Goal: Task Accomplishment & Management: Use online tool/utility

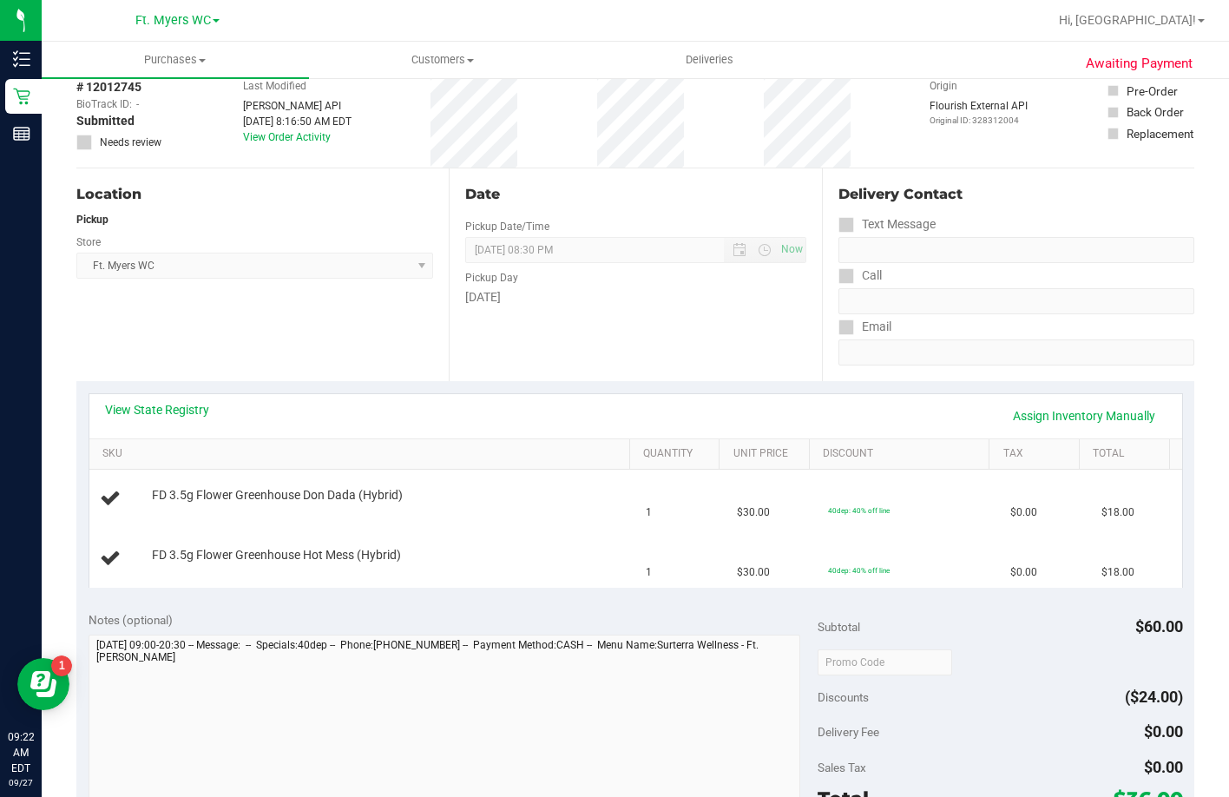
scroll to position [174, 0]
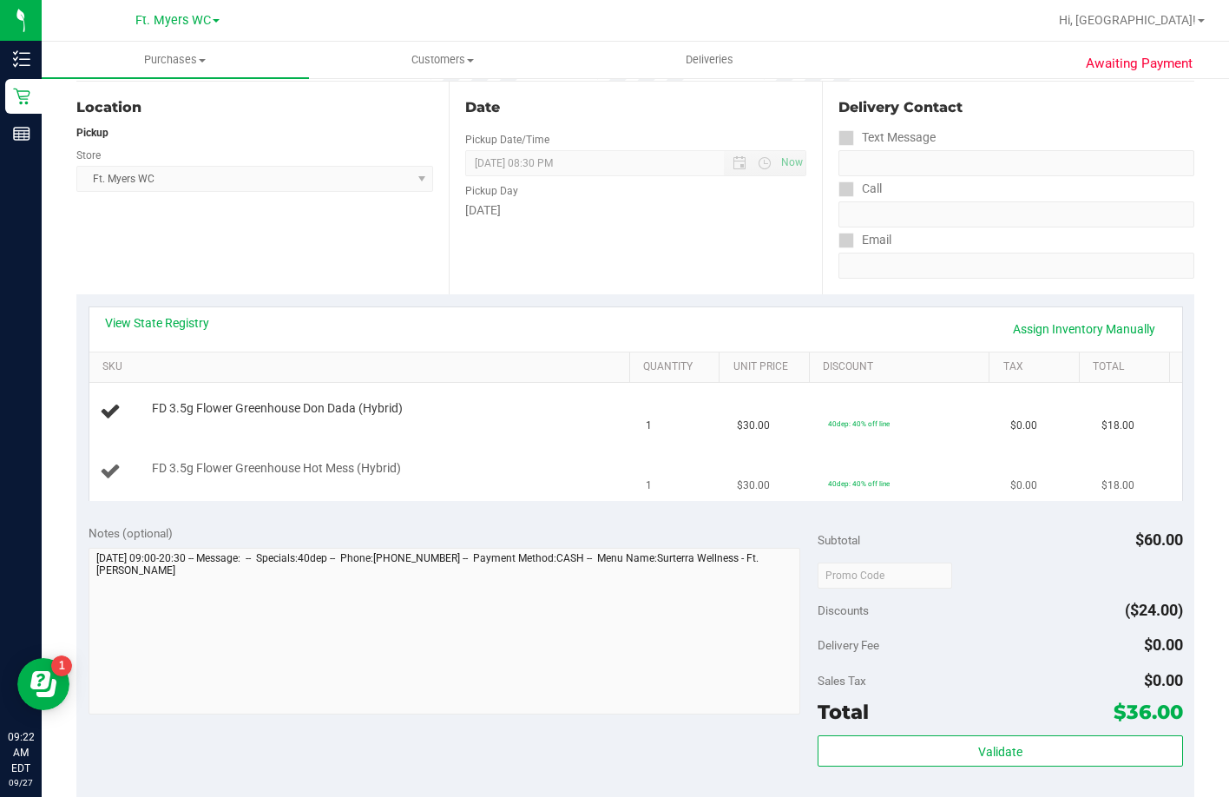
click at [525, 450] on td "FD 3.5g Flower Greenhouse Hot Mess (Hybrid)" at bounding box center [362, 472] width 547 height 58
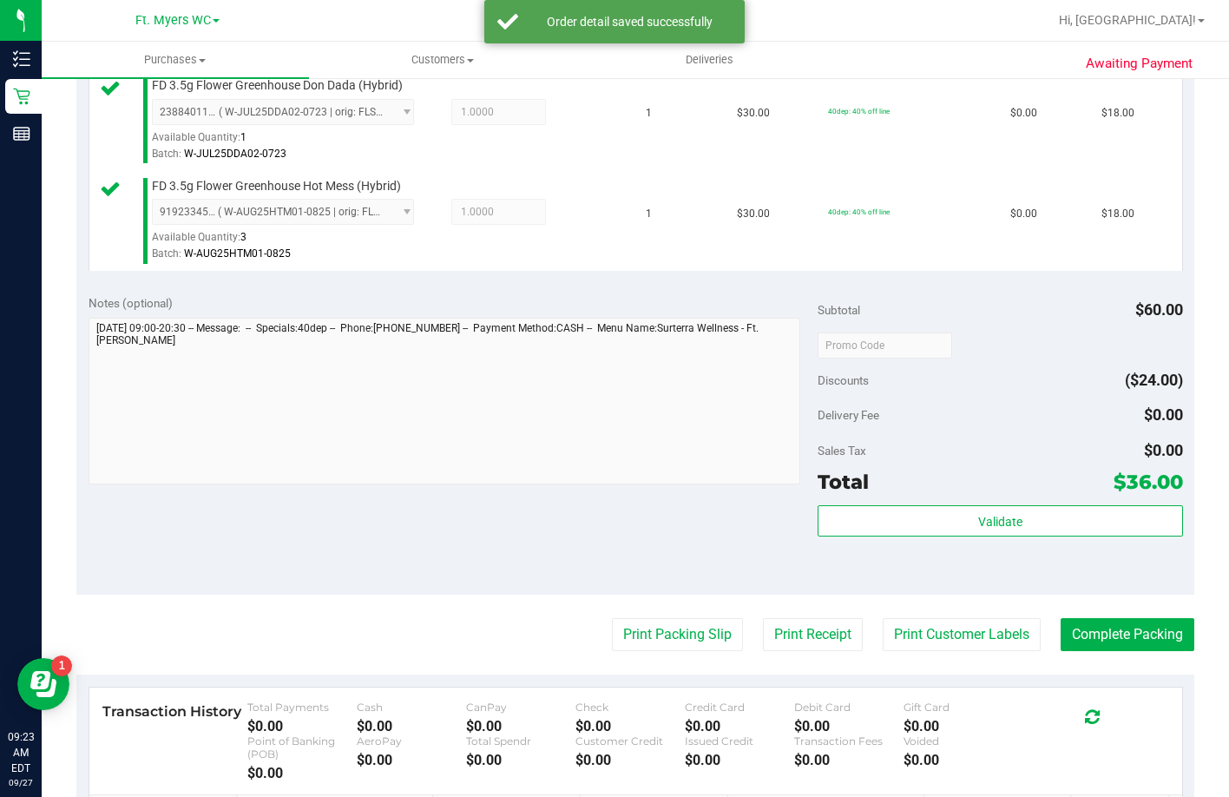
scroll to position [521, 0]
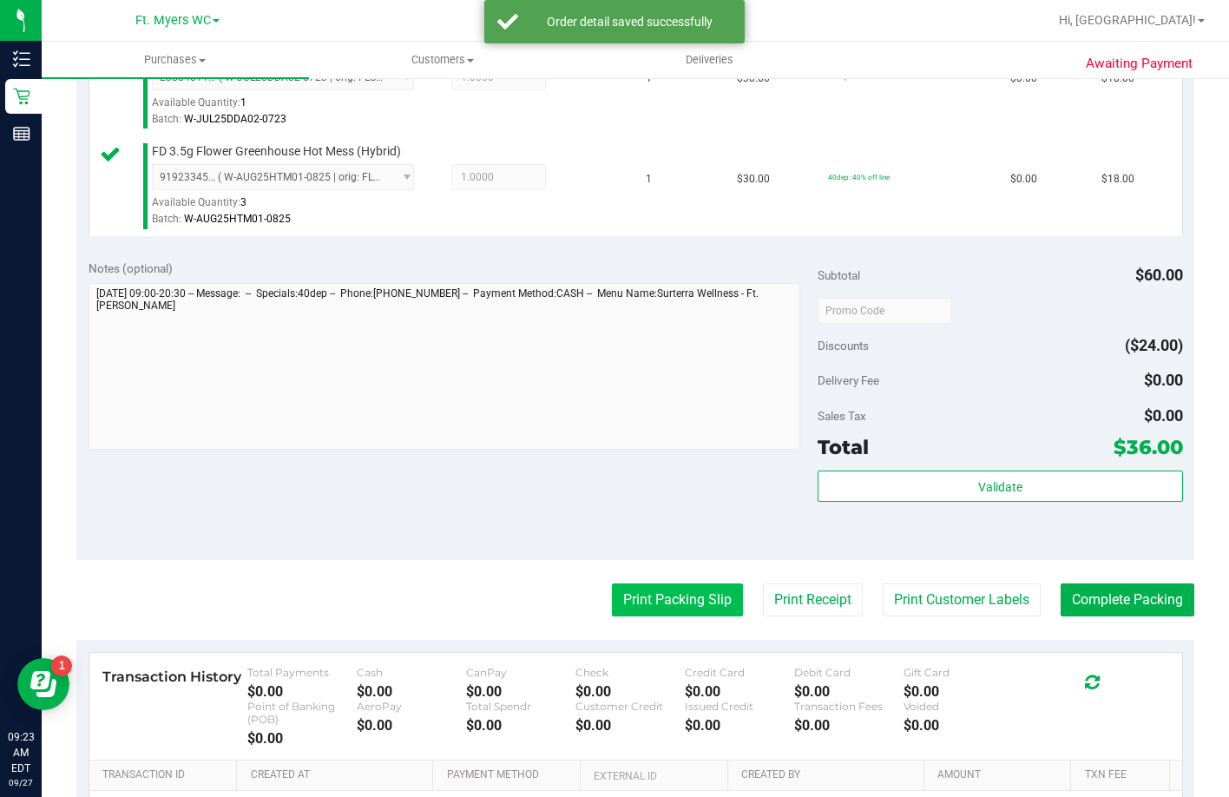
click at [690, 616] on button "Print Packing Slip" at bounding box center [677, 599] width 131 height 33
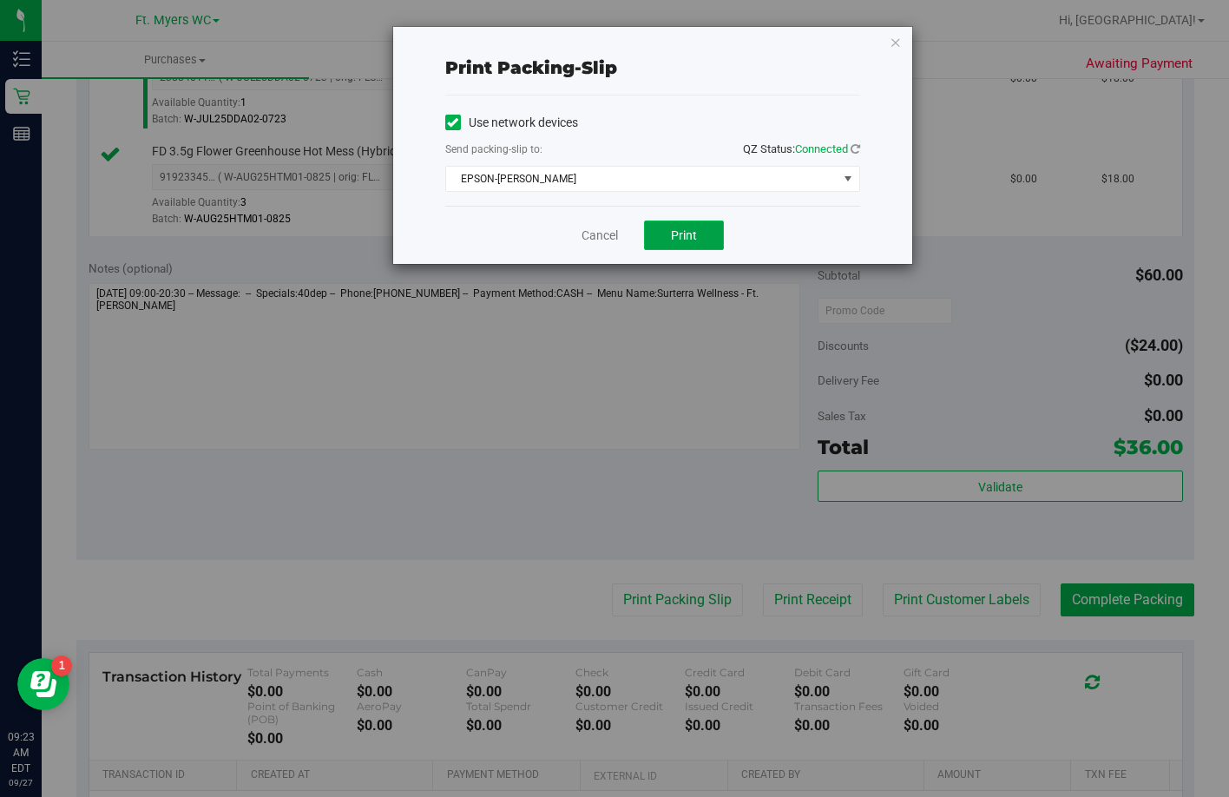
click at [673, 233] on span "Print" at bounding box center [684, 235] width 26 height 14
click at [609, 233] on link "Cancel" at bounding box center [599, 236] width 36 height 18
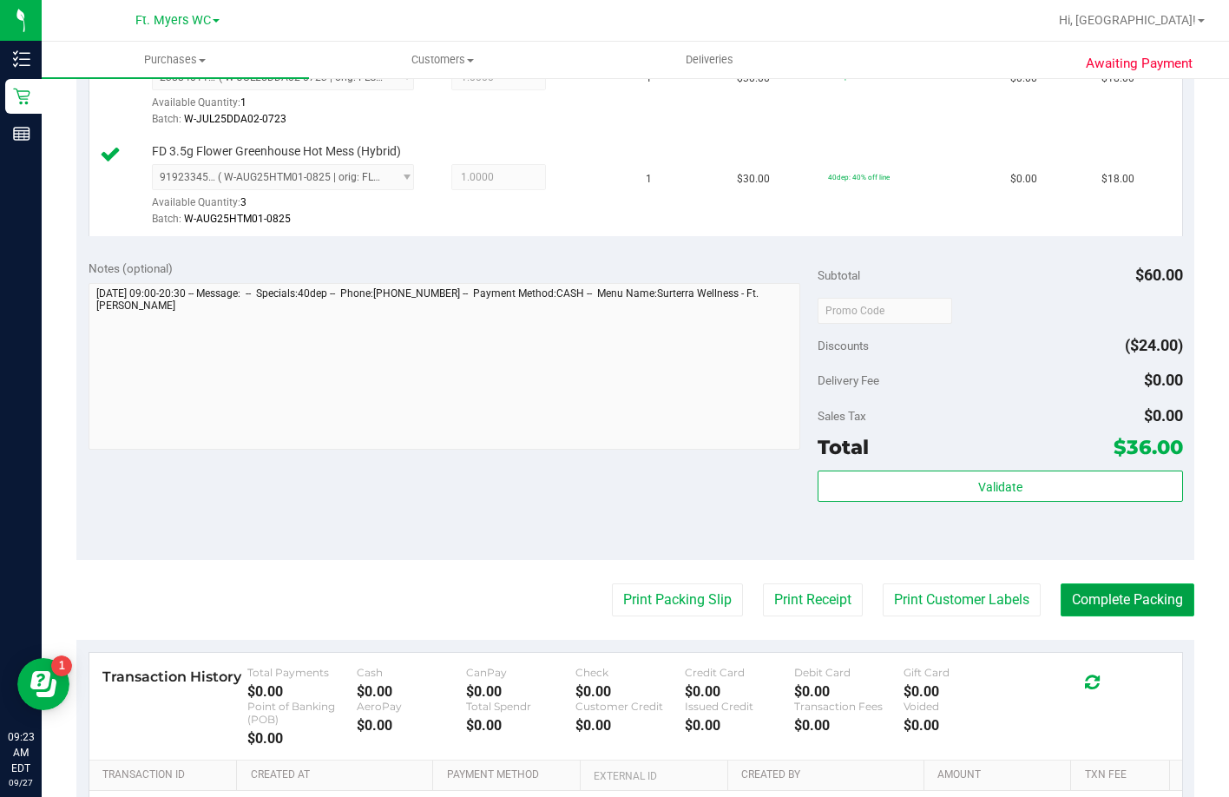
click at [1074, 616] on button "Complete Packing" at bounding box center [1127, 599] width 134 height 33
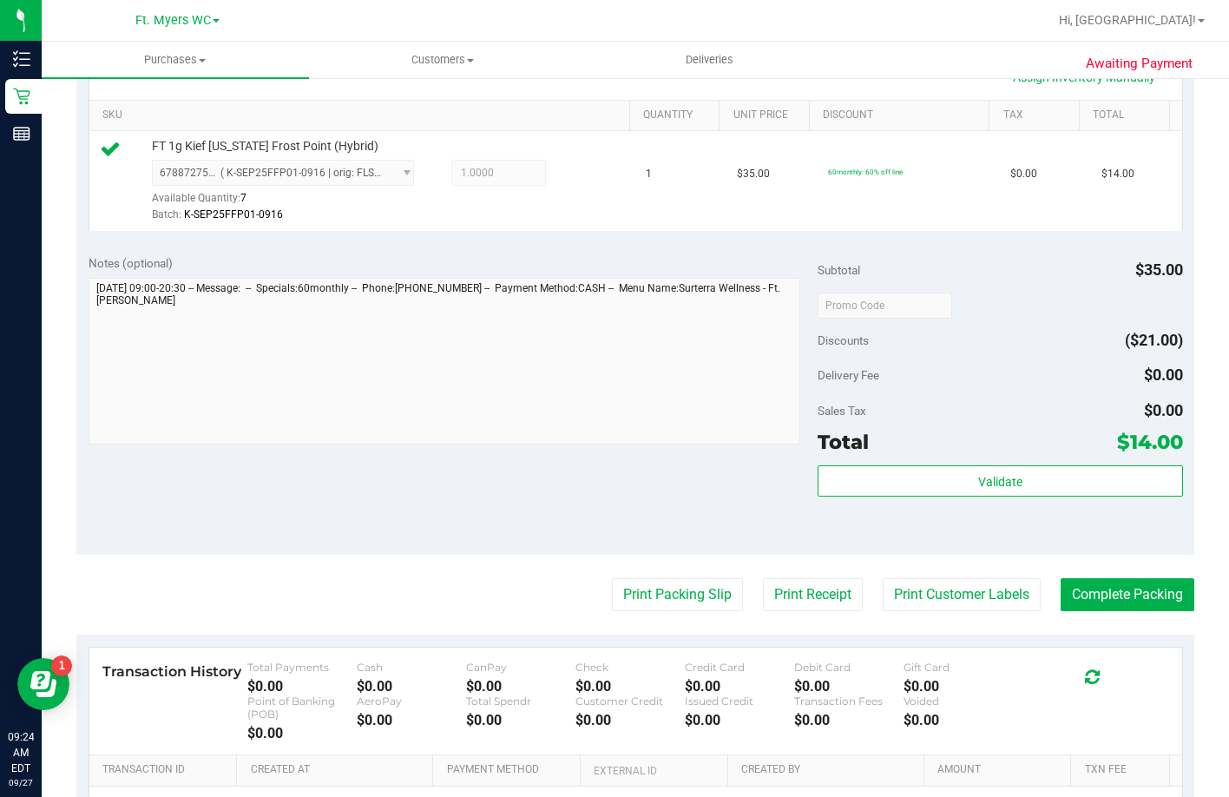
scroll to position [607, 0]
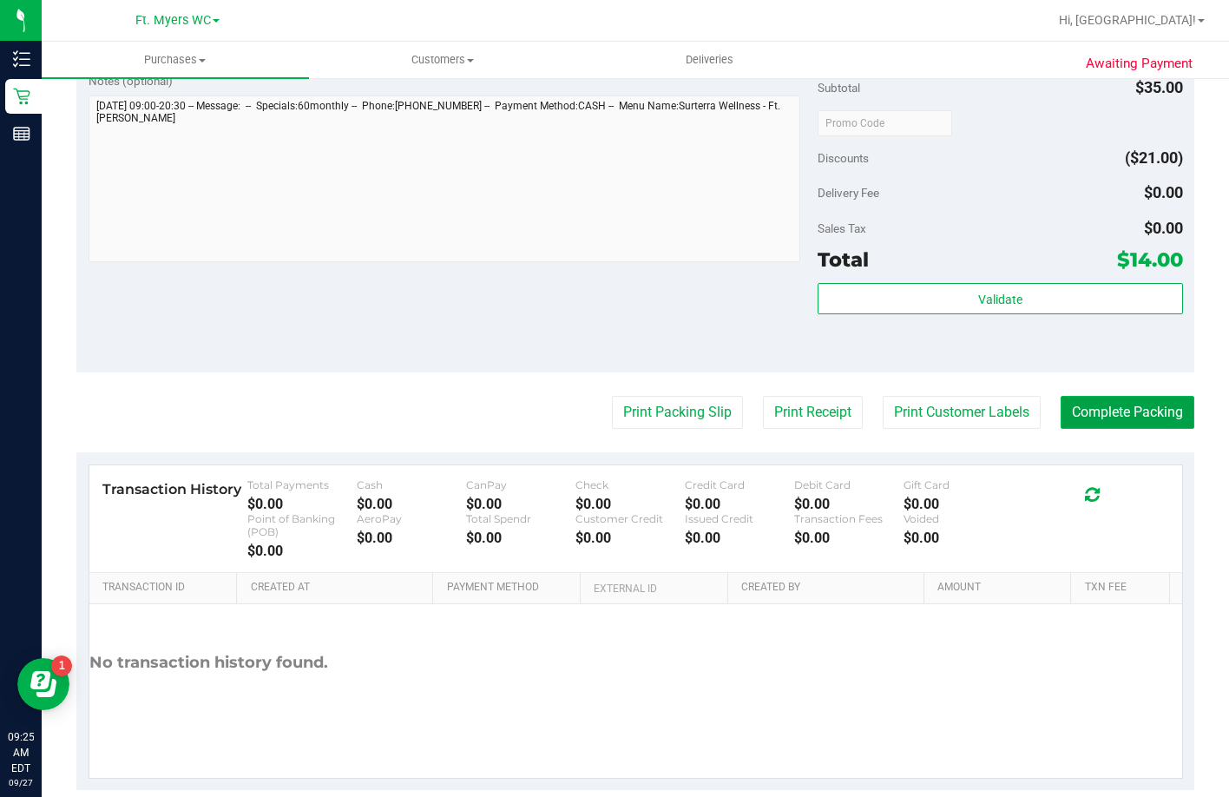
click at [1073, 429] on button "Complete Packing" at bounding box center [1127, 412] width 134 height 33
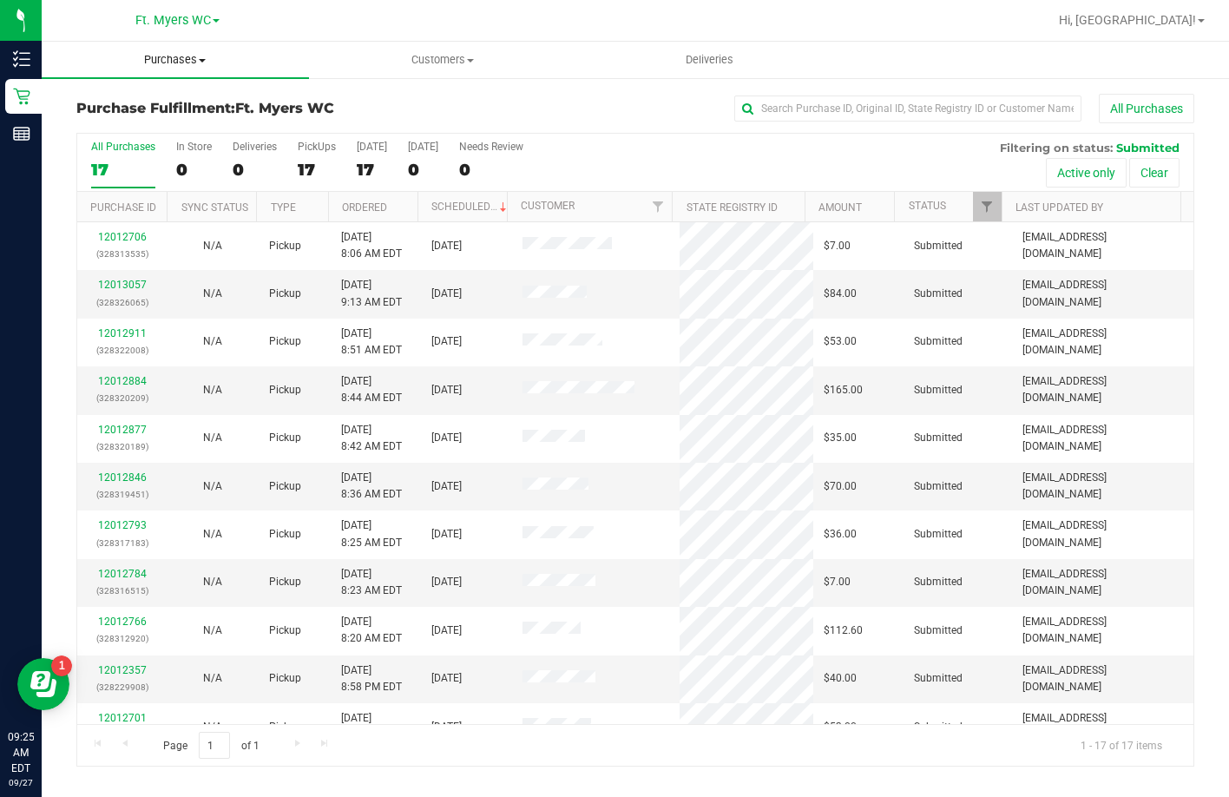
click at [169, 50] on uib-tab-heading "Purchases Summary of purchases Fulfillment All purchases" at bounding box center [175, 60] width 267 height 36
click at [152, 107] on span "Summary of purchases" at bounding box center [131, 104] width 178 height 15
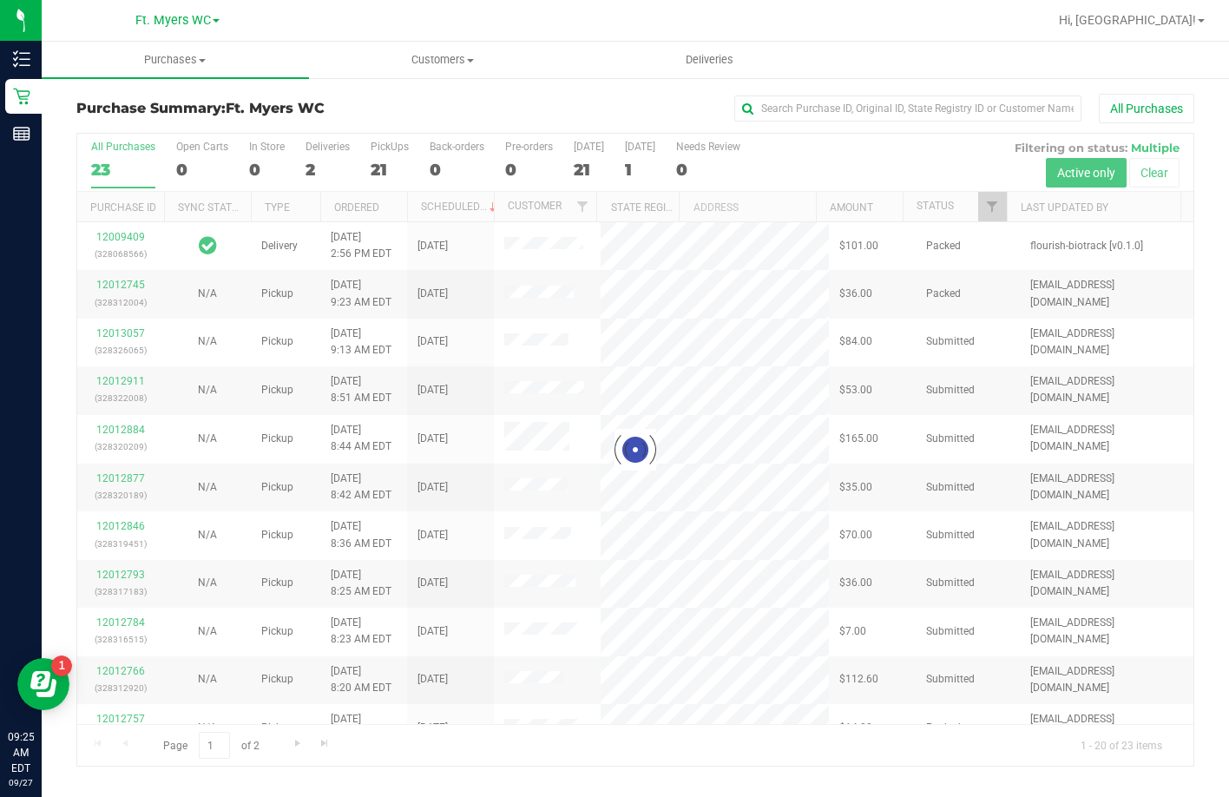
click at [400, 165] on div at bounding box center [635, 450] width 1116 height 632
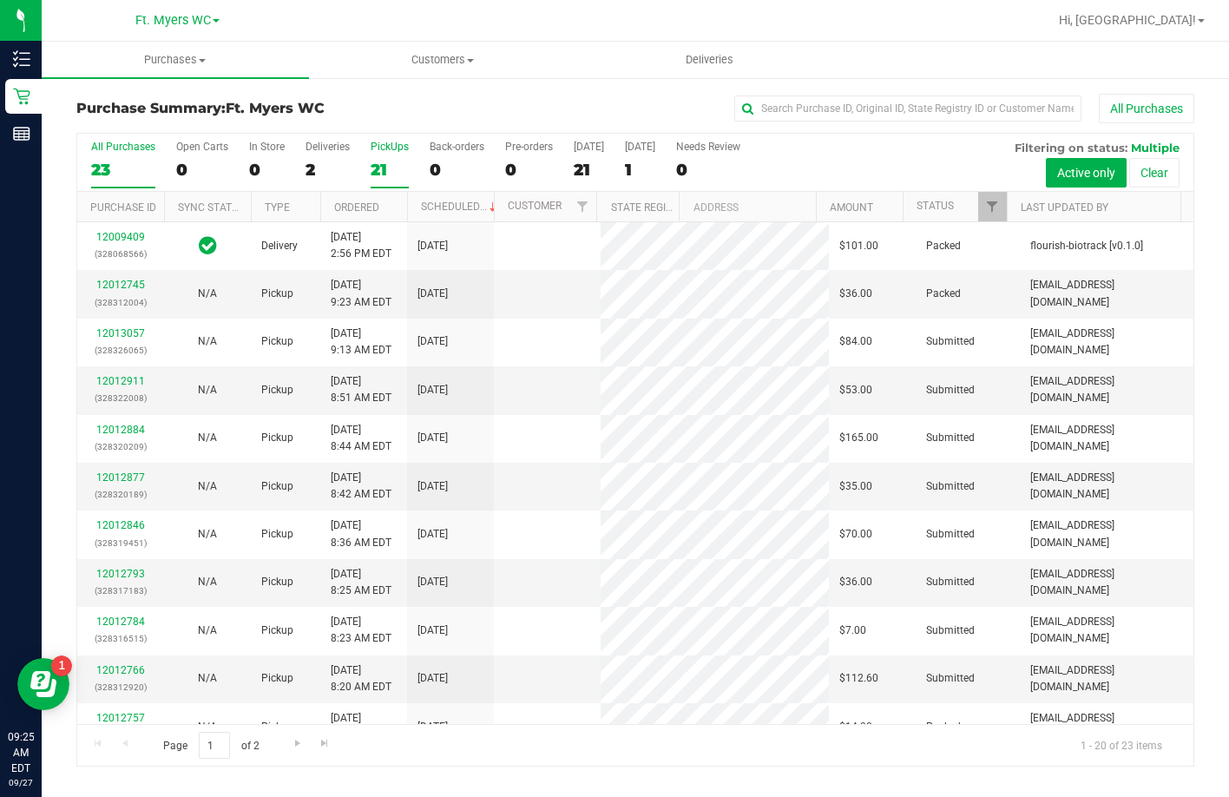
click at [392, 149] on div "PickUps" at bounding box center [390, 147] width 38 height 12
click at [0, 0] on input "PickUps 21" at bounding box center [0, 0] width 0 height 0
click at [140, 131] on div "Purchase Summary: Ft. [PERSON_NAME] All Purchases" at bounding box center [635, 113] width 1118 height 38
click at [140, 148] on div "All Purchases" at bounding box center [123, 147] width 64 height 12
click at [0, 0] on input "All Purchases 23" at bounding box center [0, 0] width 0 height 0
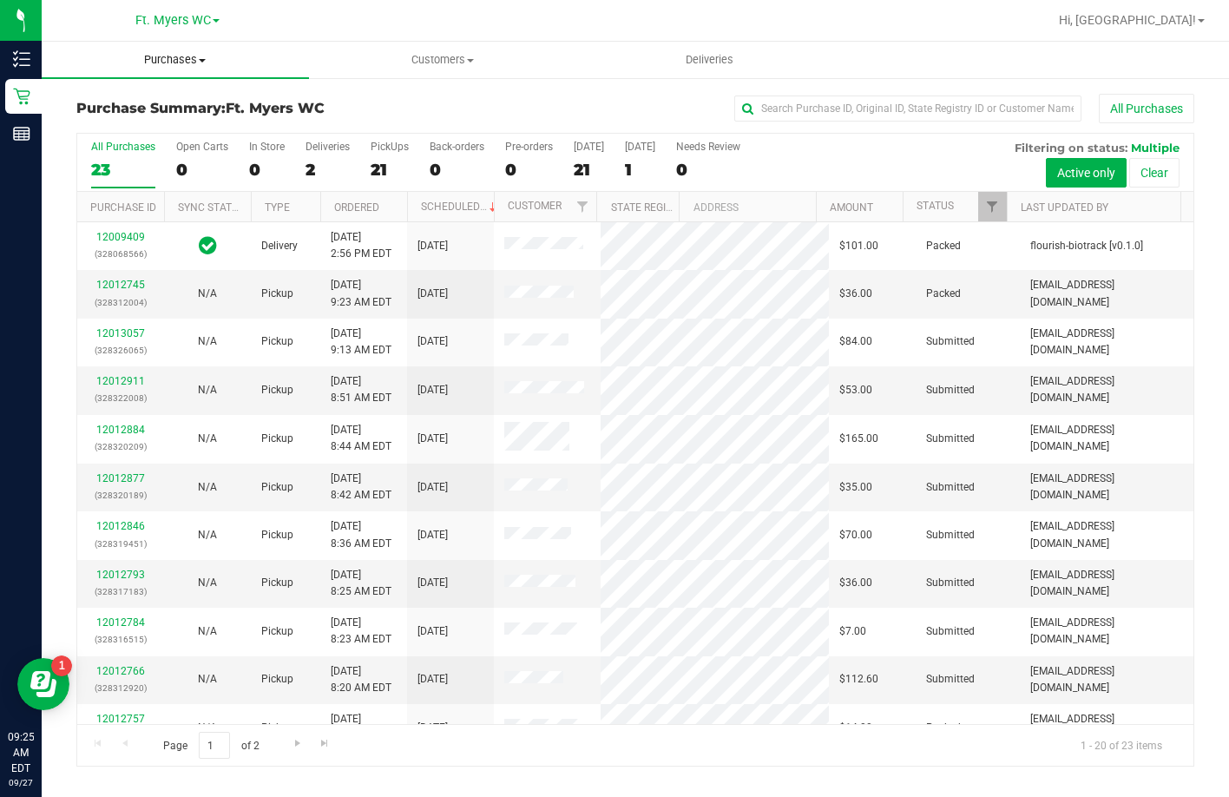
click at [160, 51] on uib-tab-heading "Purchases Summary of purchases Fulfillment All purchases" at bounding box center [175, 60] width 267 height 36
click at [119, 154] on span "All purchases" at bounding box center [103, 146] width 123 height 15
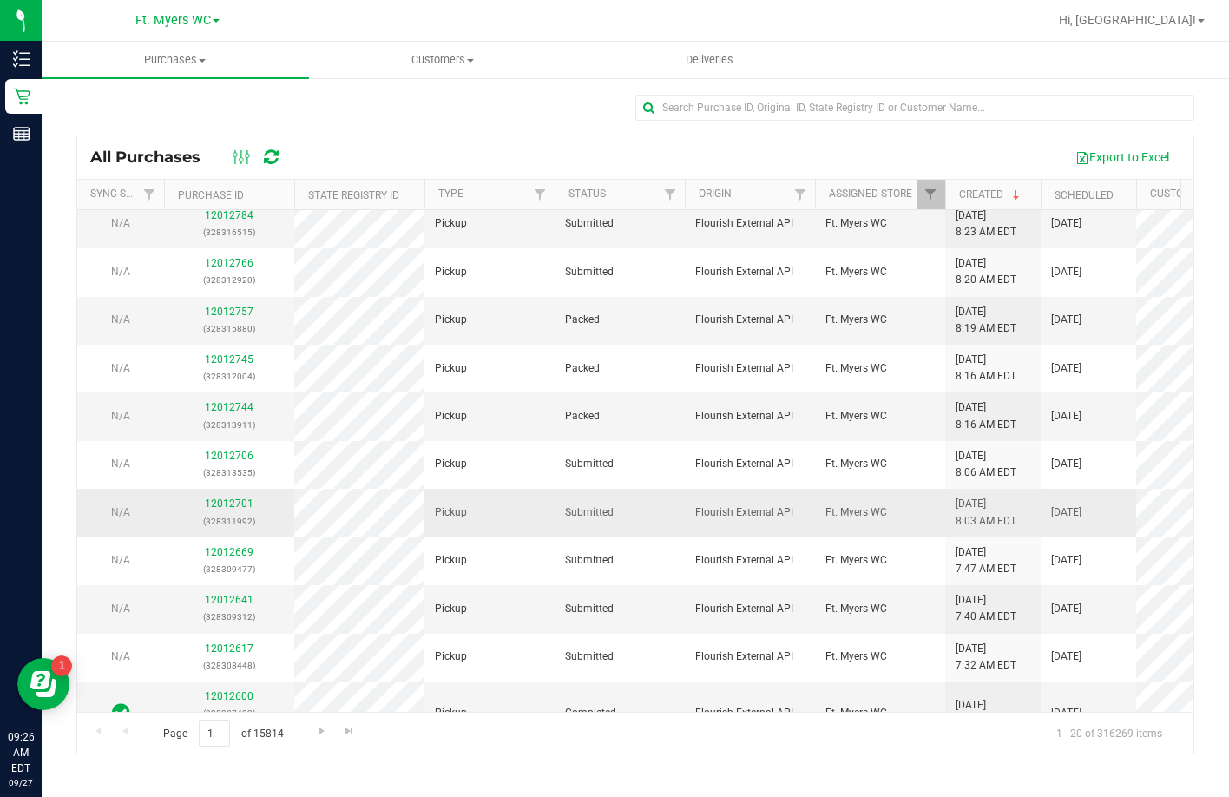
scroll to position [315, 0]
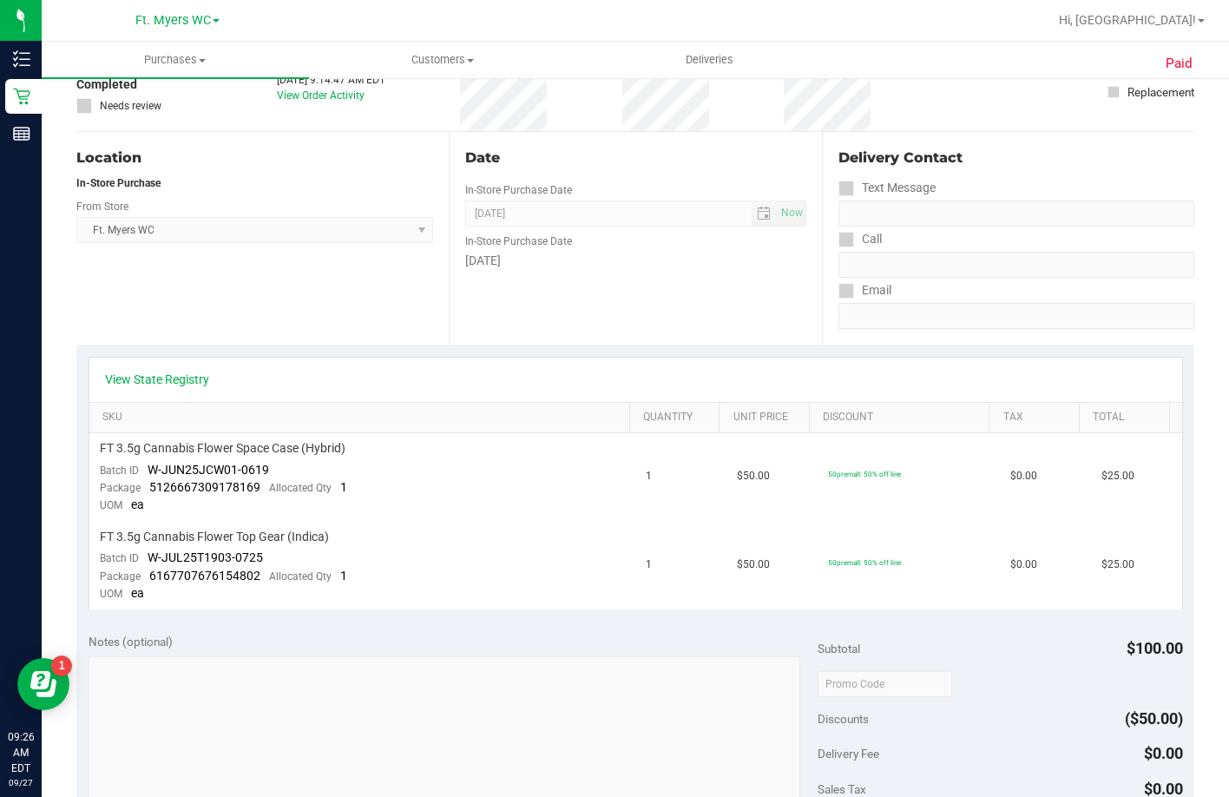
scroll to position [174, 0]
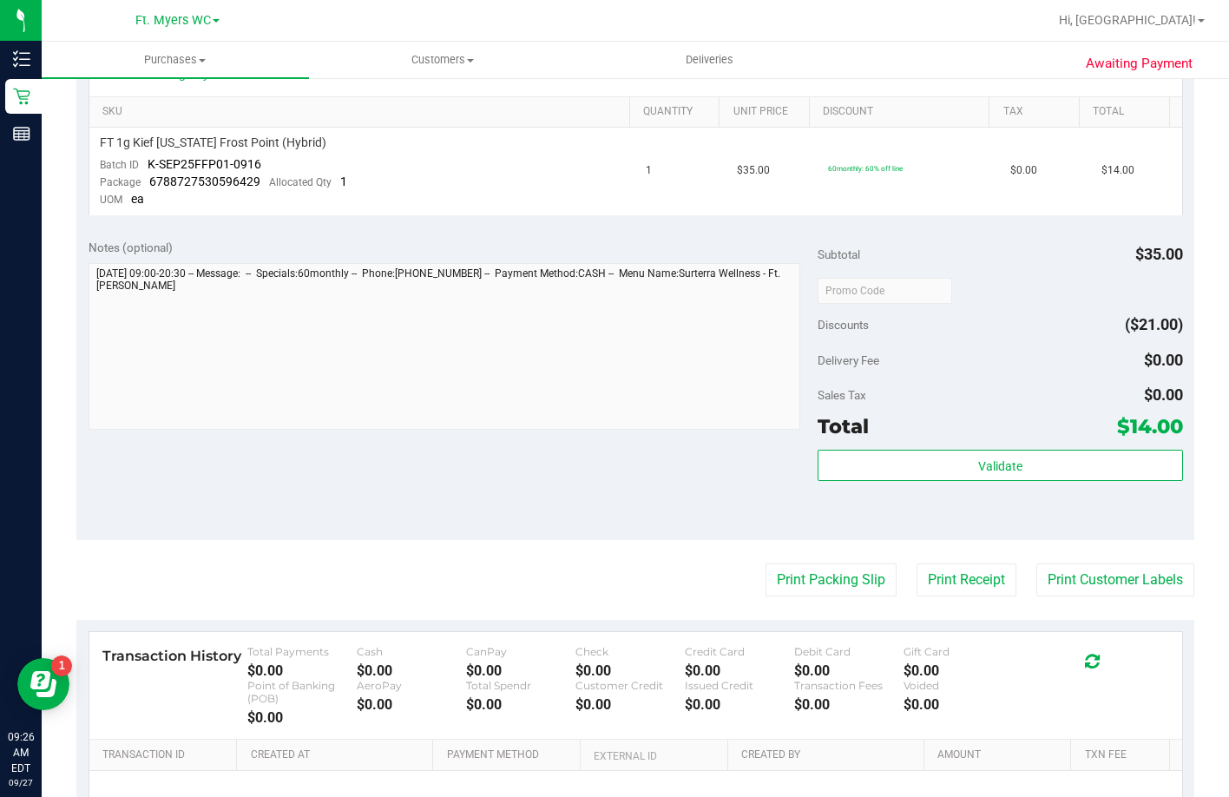
scroll to position [434, 0]
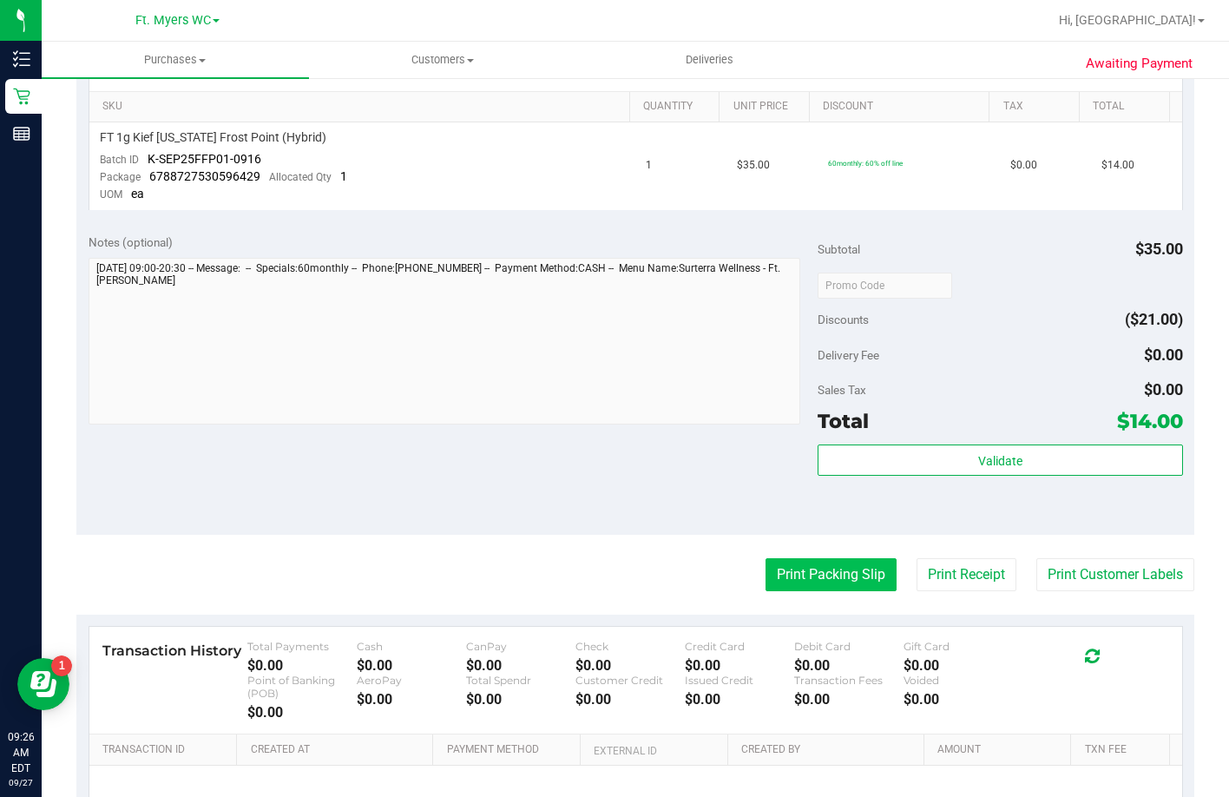
click at [867, 575] on button "Print Packing Slip" at bounding box center [830, 574] width 131 height 33
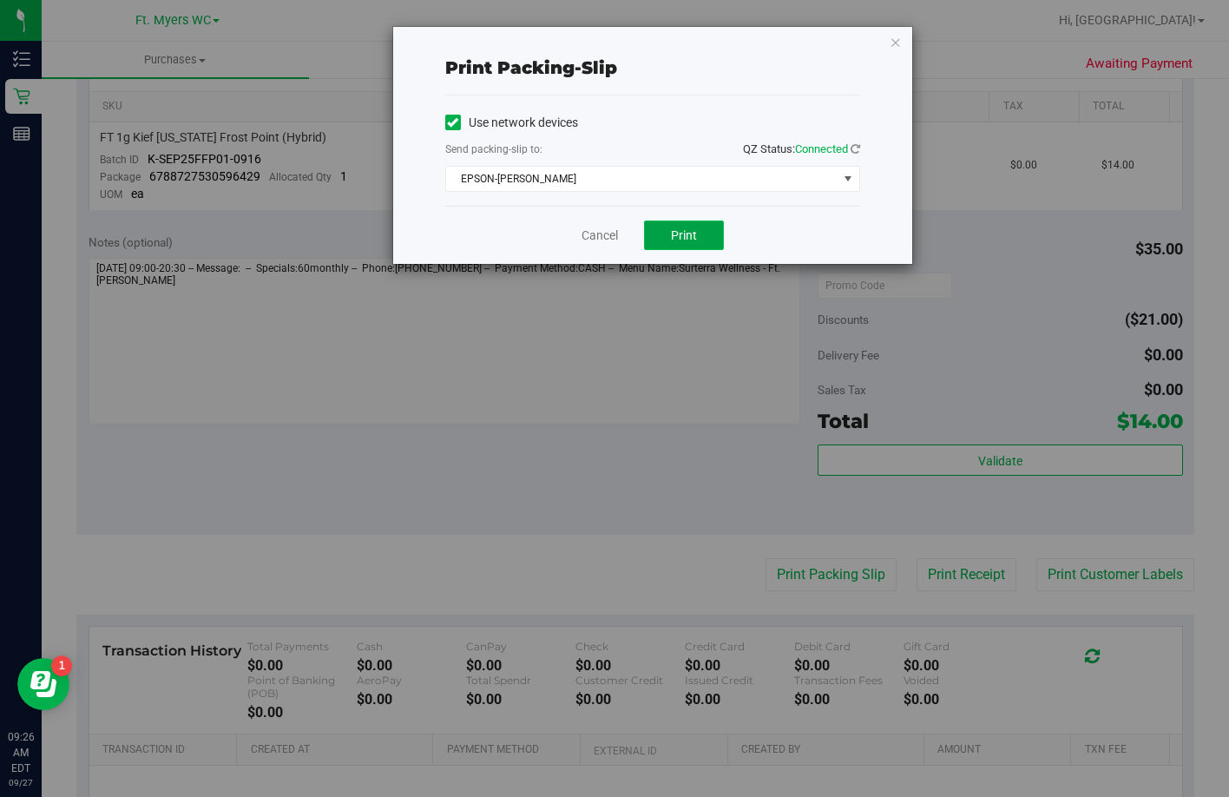
click at [686, 228] on span "Print" at bounding box center [684, 235] width 26 height 14
click at [612, 234] on link "Cancel" at bounding box center [599, 236] width 36 height 18
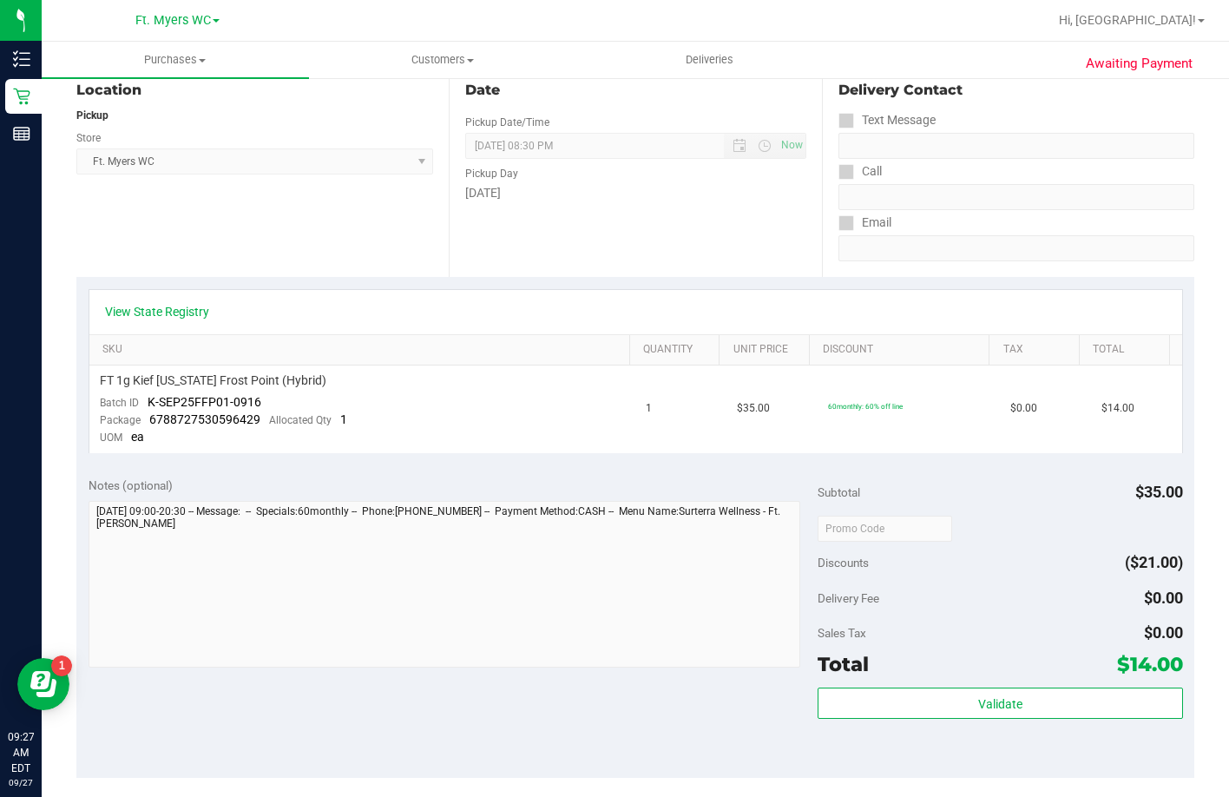
scroll to position [174, 0]
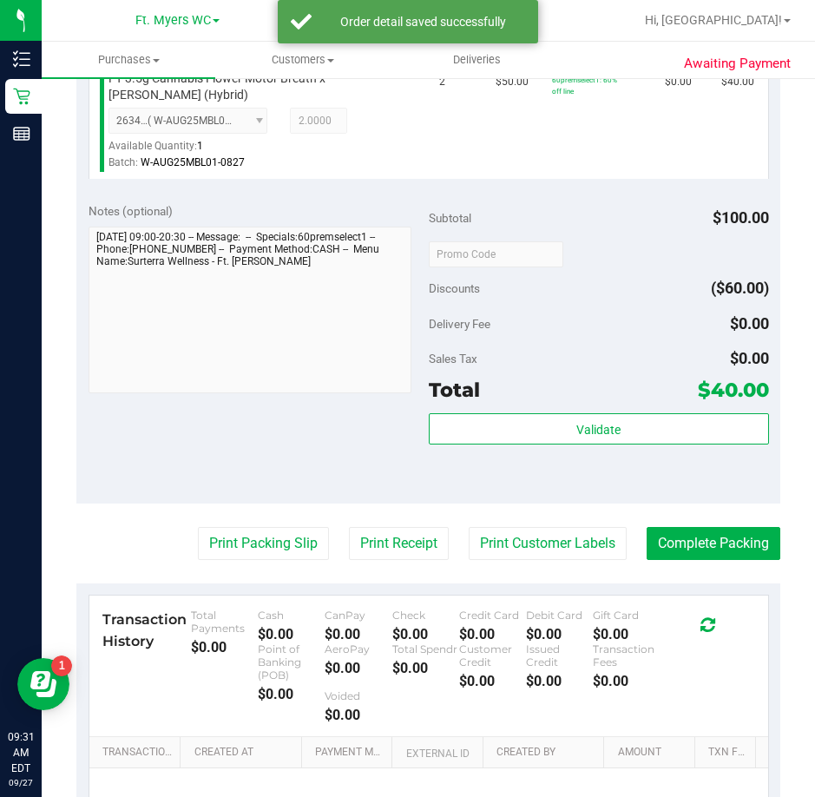
scroll to position [521, 0]
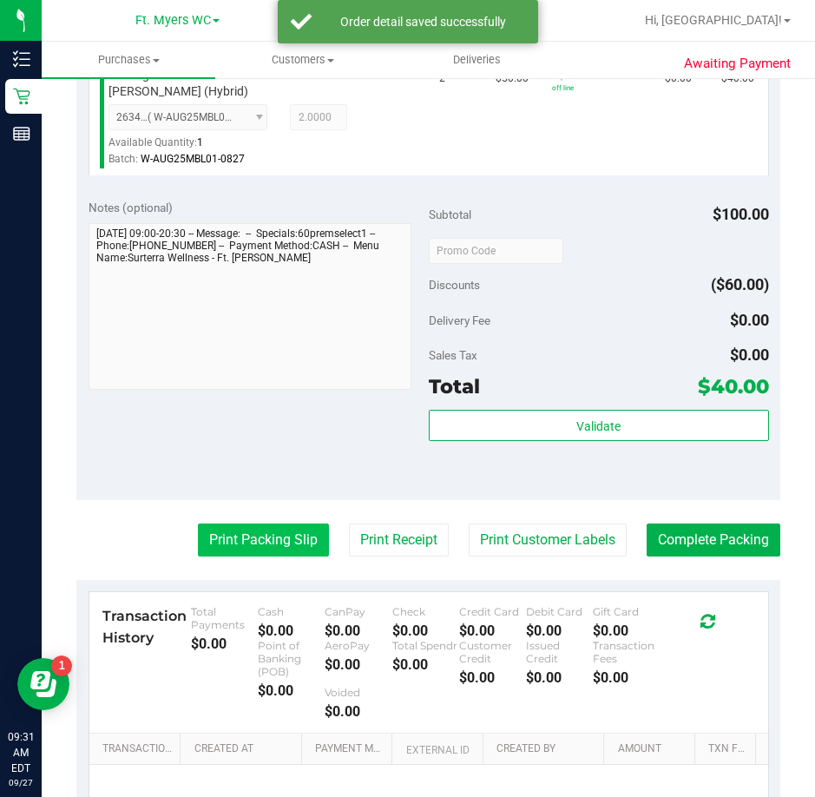
click at [206, 537] on button "Print Packing Slip" at bounding box center [263, 539] width 131 height 33
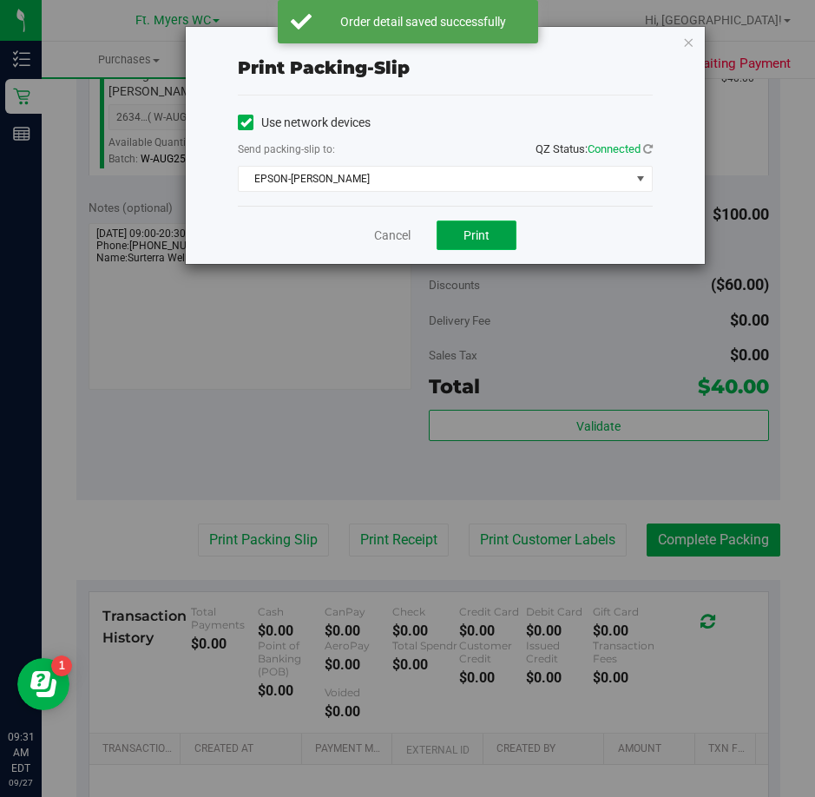
click at [471, 244] on button "Print" at bounding box center [477, 235] width 80 height 30
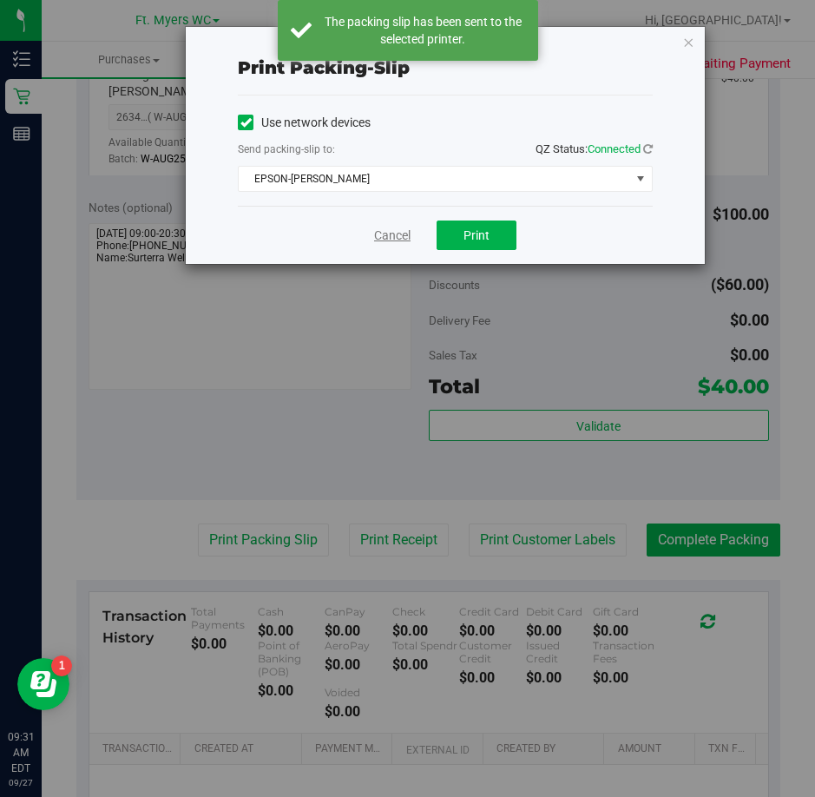
click at [397, 232] on link "Cancel" at bounding box center [392, 236] width 36 height 18
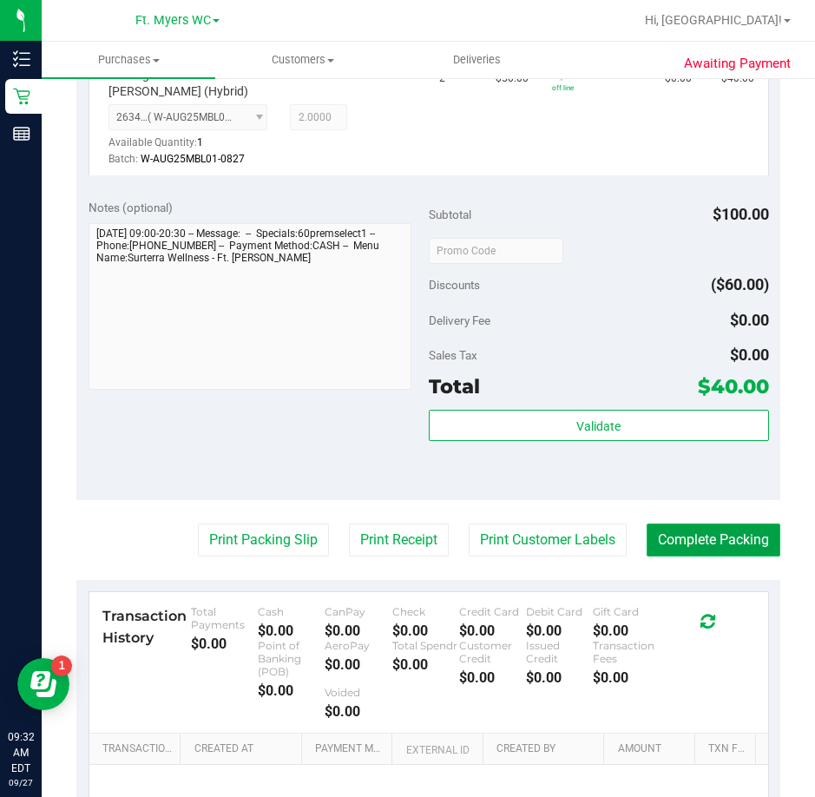
click at [701, 550] on button "Complete Packing" at bounding box center [714, 539] width 134 height 33
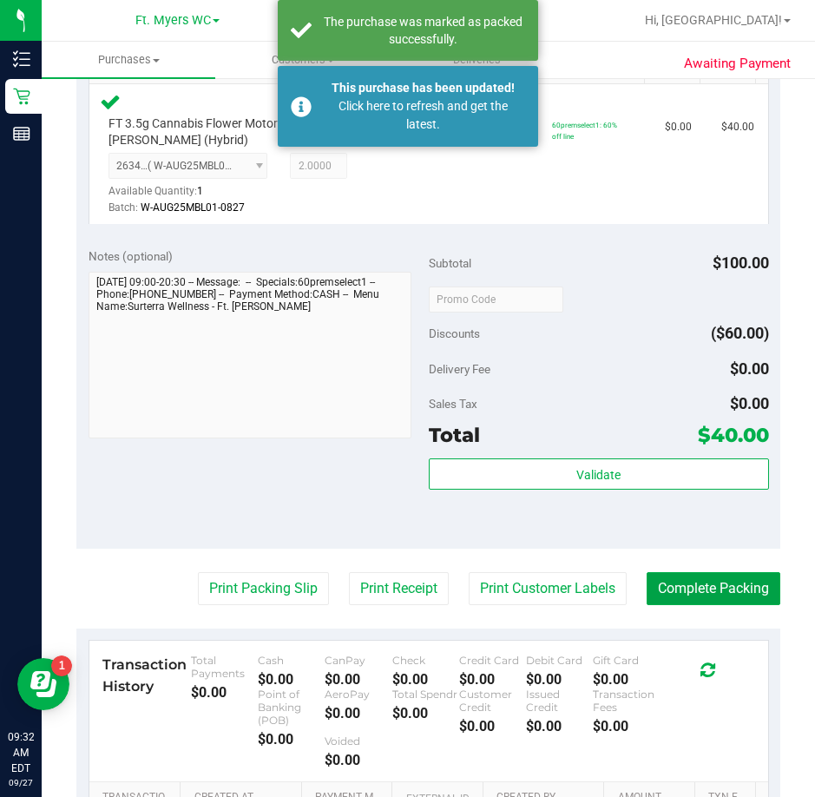
scroll to position [174, 0]
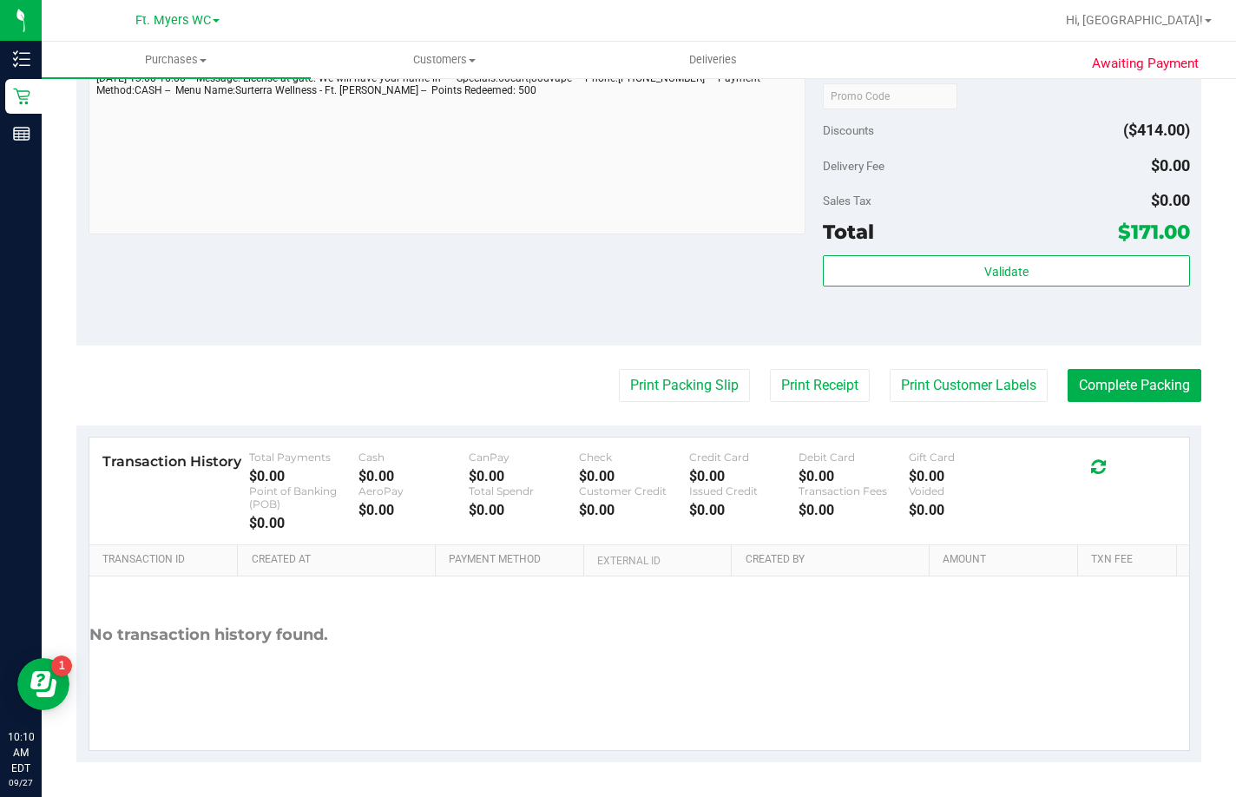
scroll to position [1279, 0]
click at [644, 393] on button "Print Packing Slip" at bounding box center [684, 385] width 131 height 33
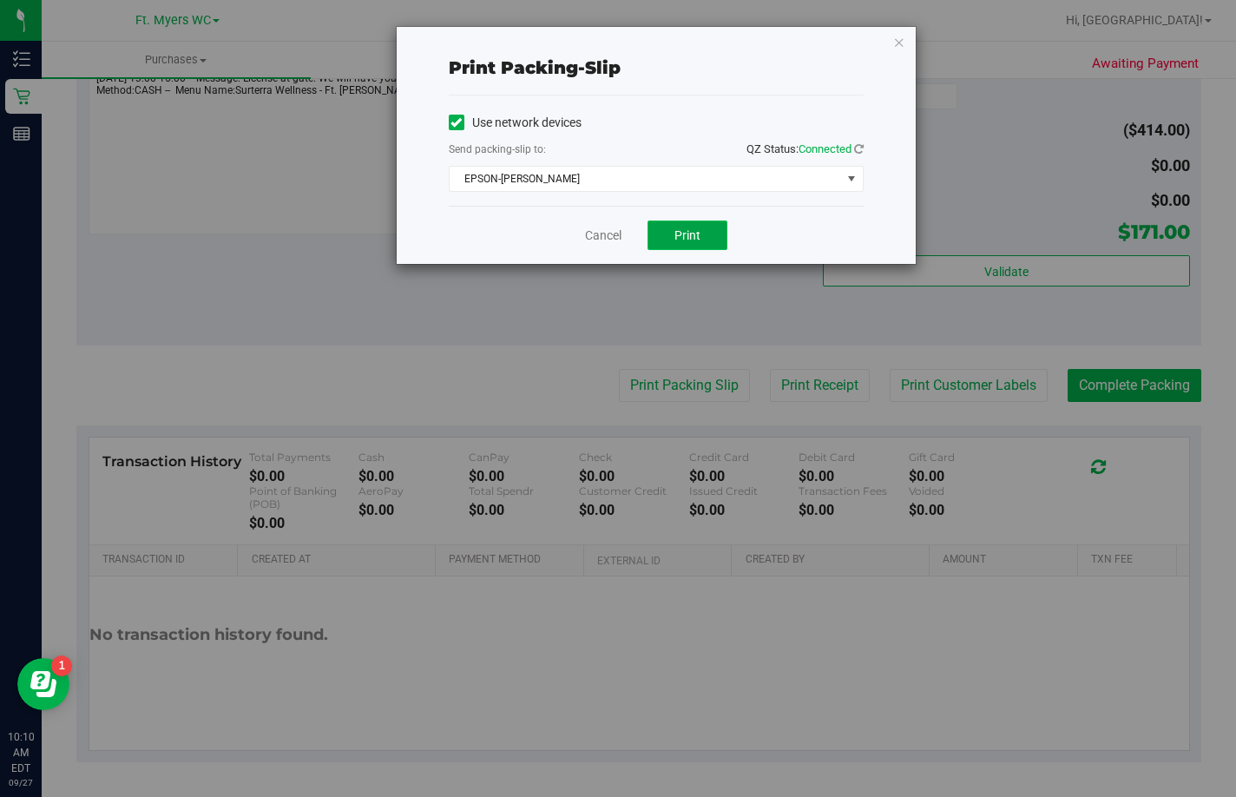
click at [699, 232] on span "Print" at bounding box center [687, 235] width 26 height 14
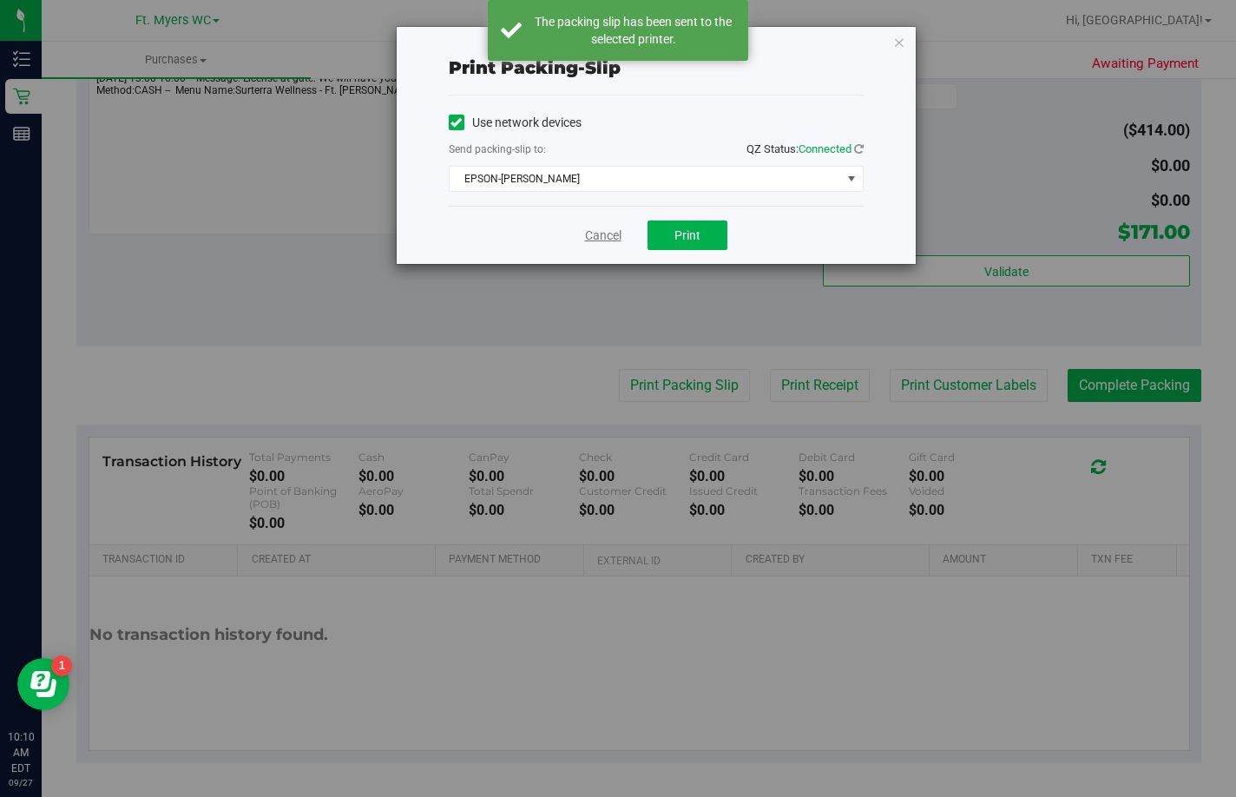
click at [606, 239] on link "Cancel" at bounding box center [603, 236] width 36 height 18
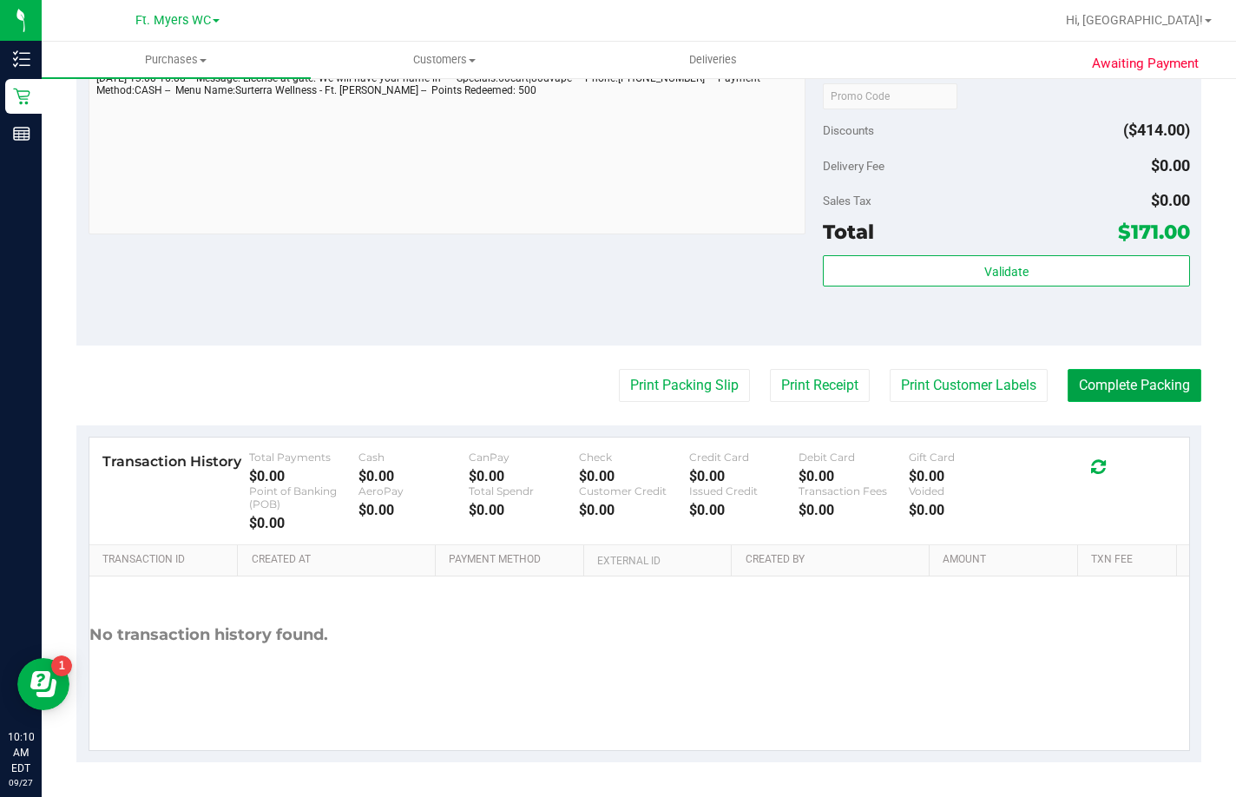
click at [1067, 383] on button "Complete Packing" at bounding box center [1134, 385] width 134 height 33
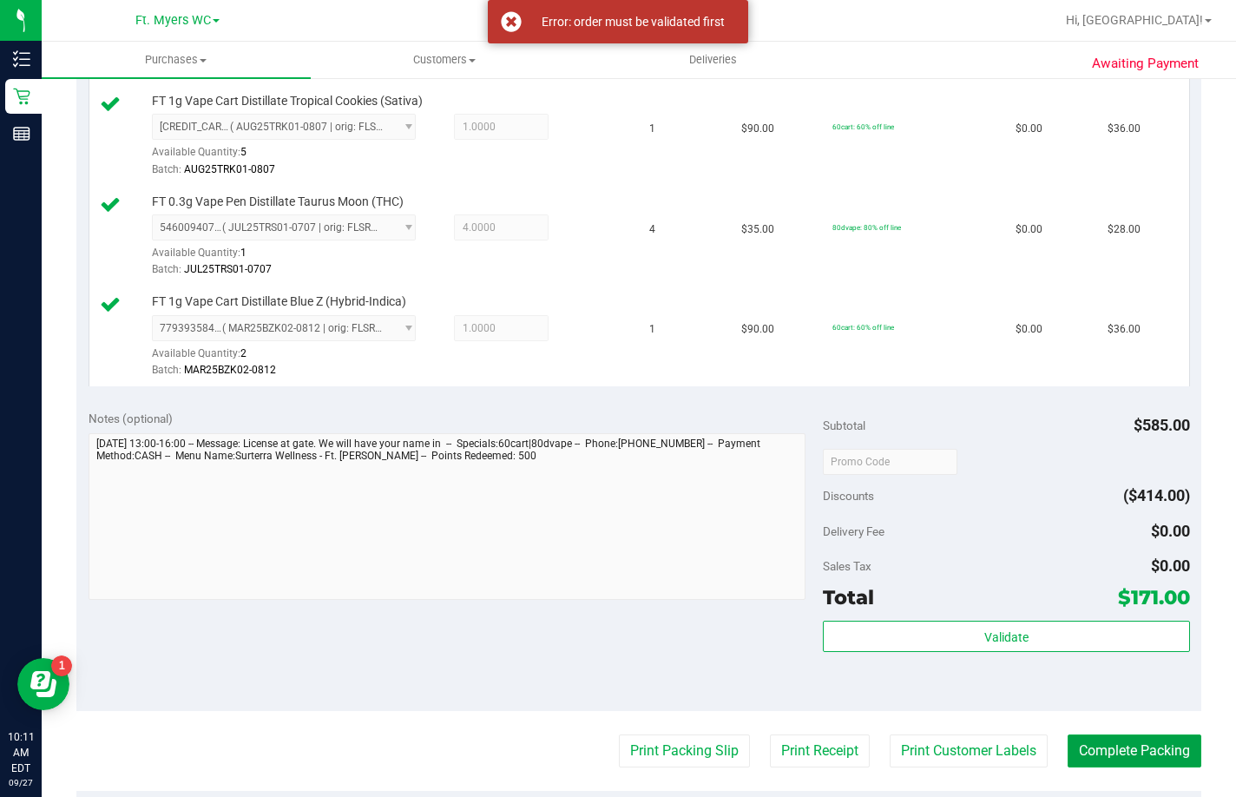
scroll to position [1019, 0]
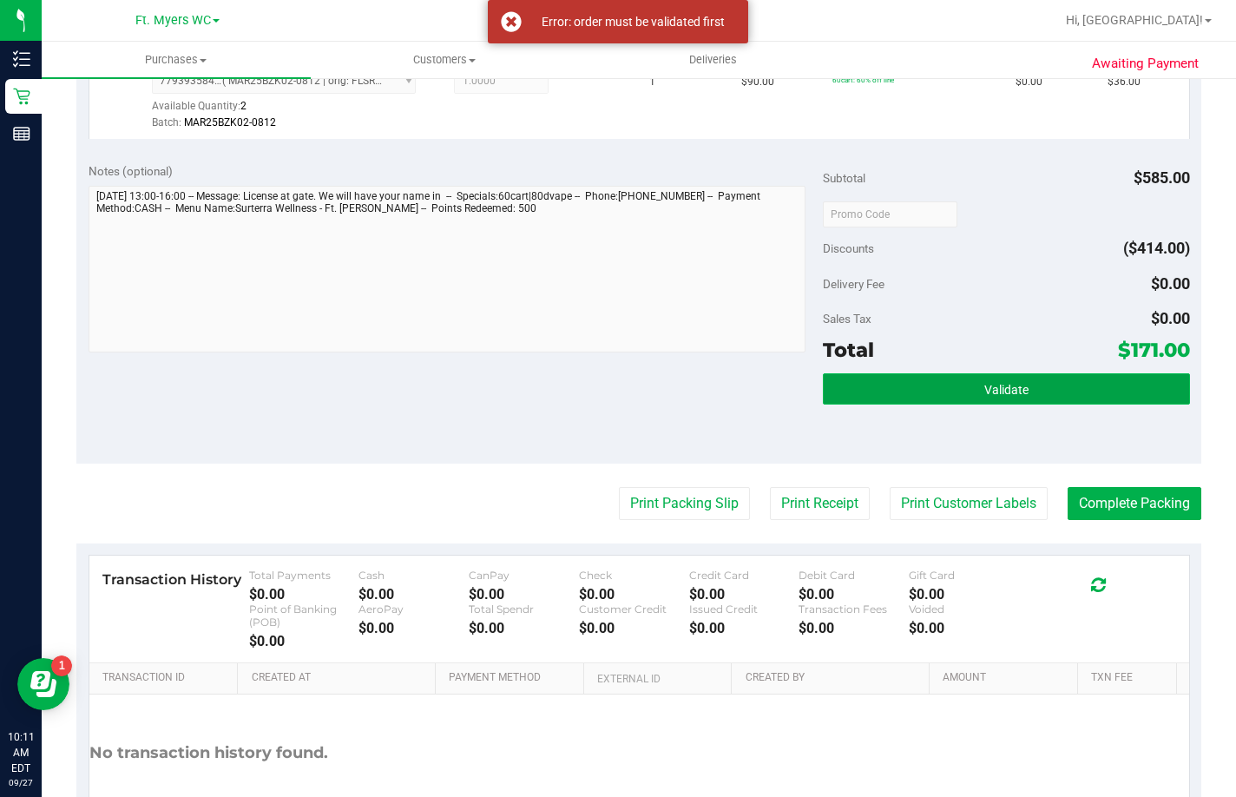
click at [1005, 404] on button "Validate" at bounding box center [1006, 388] width 367 height 31
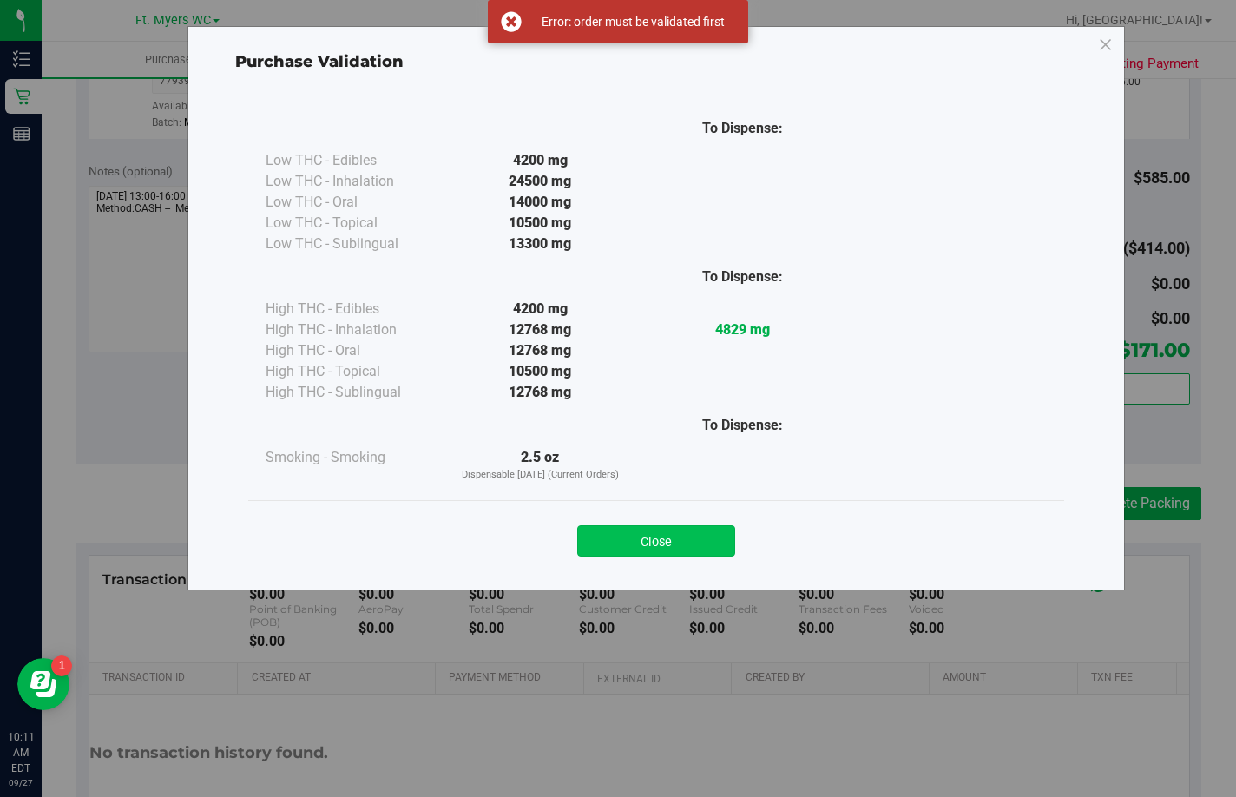
click at [680, 542] on button "Close" at bounding box center [656, 540] width 158 height 31
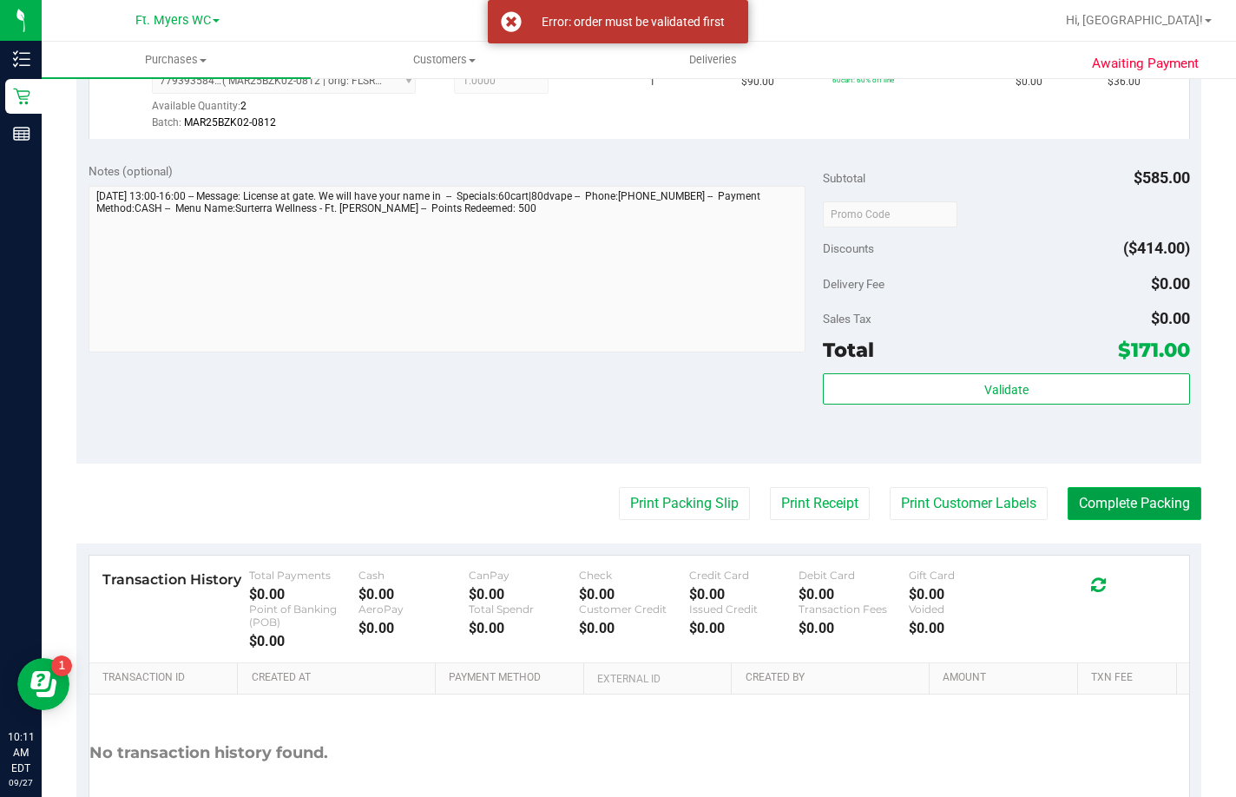
click at [1138, 520] on button "Complete Packing" at bounding box center [1134, 503] width 134 height 33
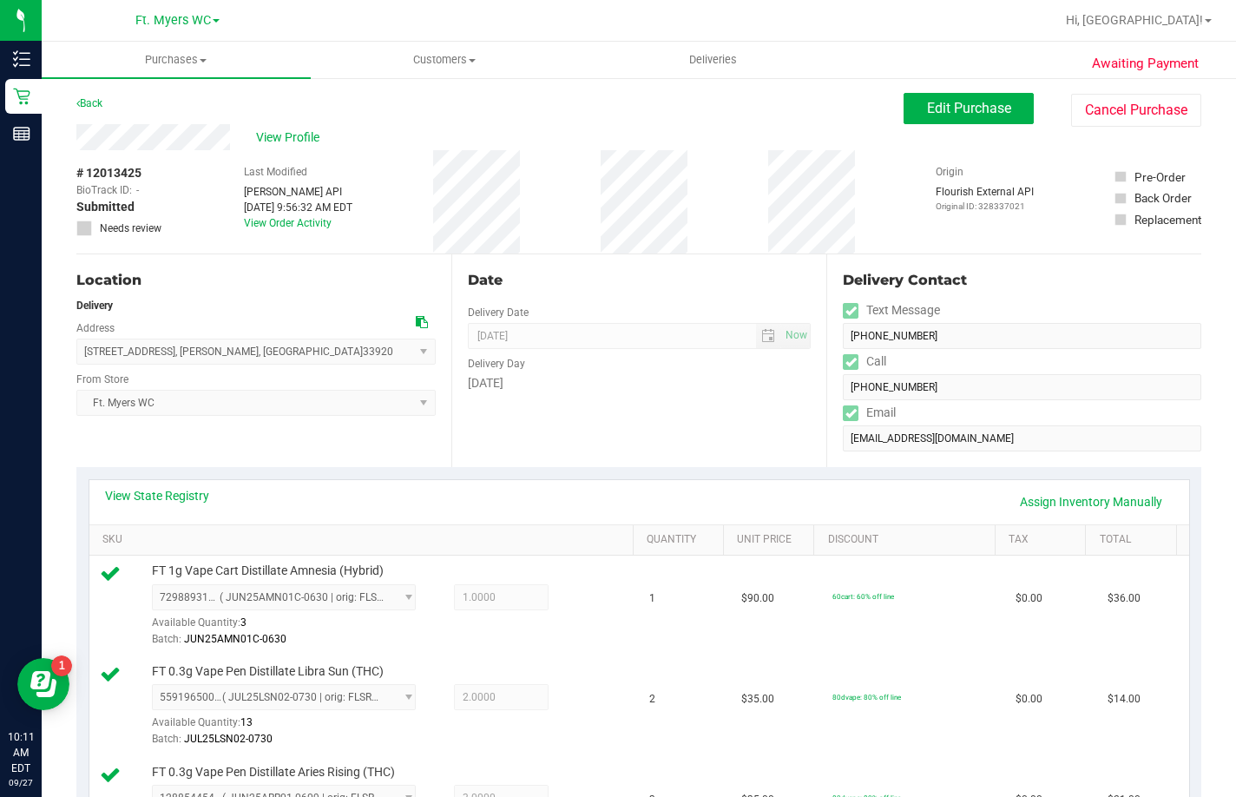
scroll to position [0, 0]
